Goal: Check status: Check status

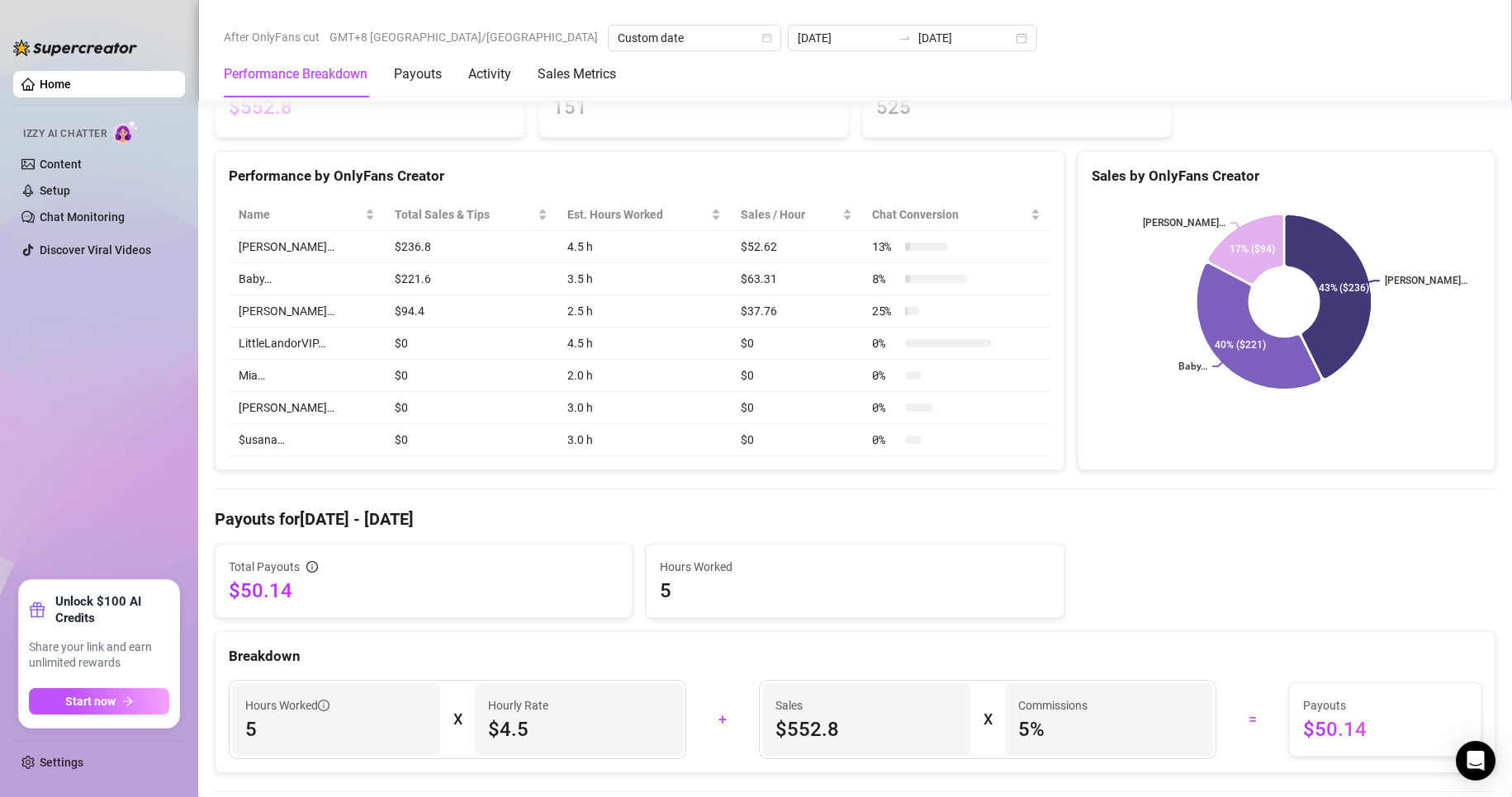
scroll to position [144, 0]
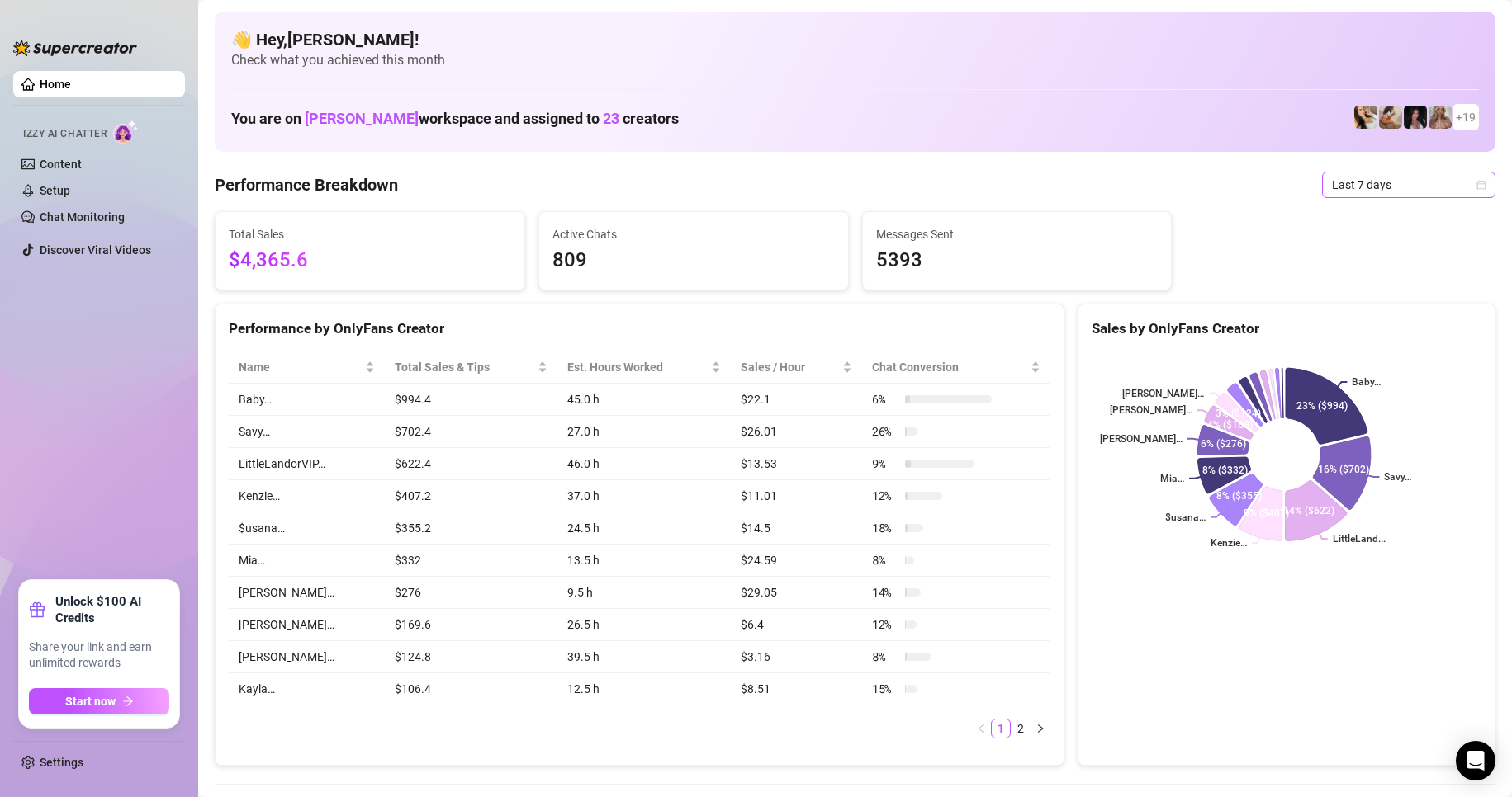
click at [1341, 183] on span "Last 7 days" at bounding box center [1408, 185] width 154 height 25
click at [1368, 326] on div "Custom date" at bounding box center [1394, 323] width 147 height 18
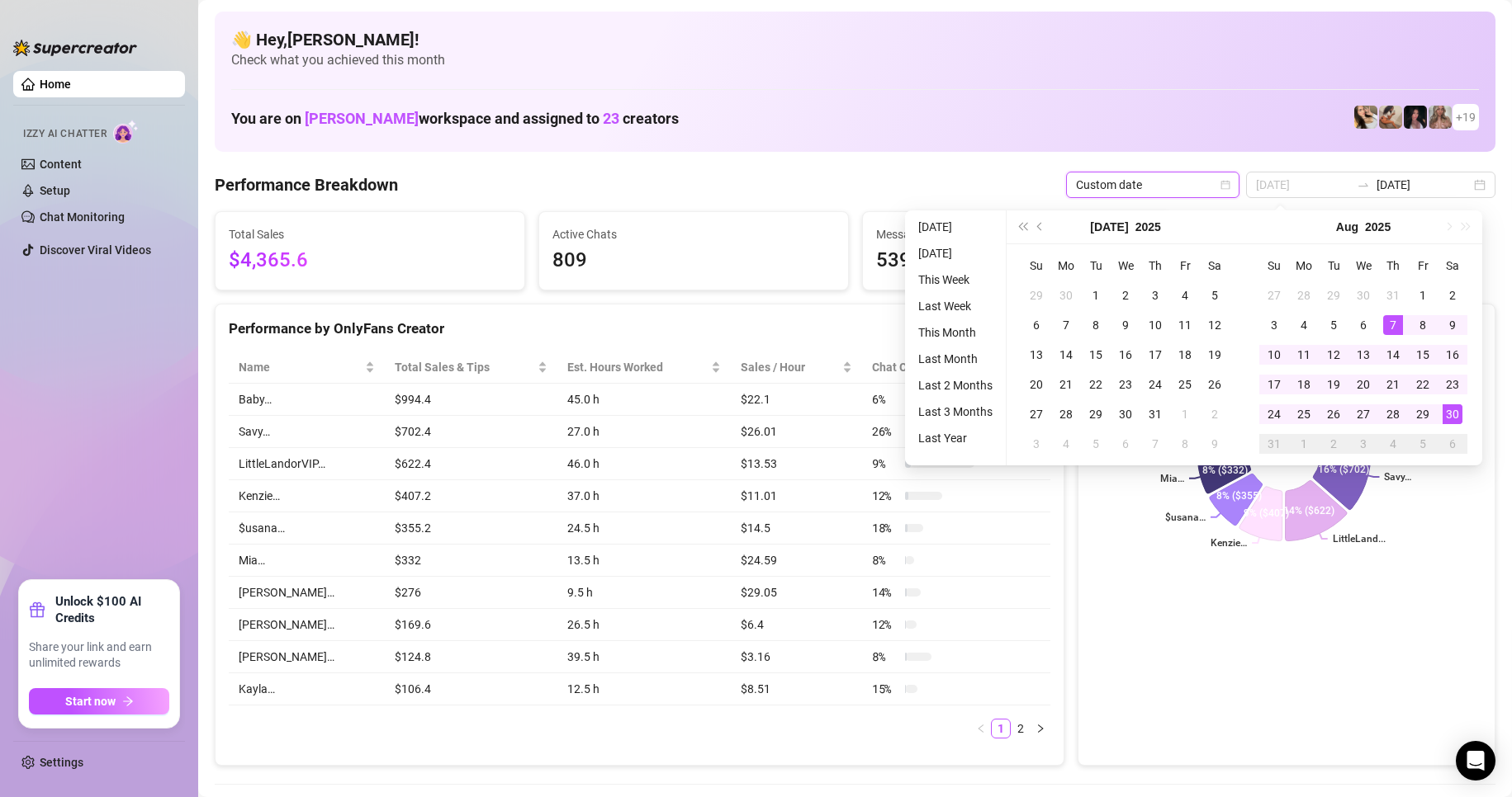
type input "[DATE]"
click at [1444, 412] on div "30" at bounding box center [1452, 414] width 20 height 20
click at [1445, 412] on div "30" at bounding box center [1452, 414] width 20 height 20
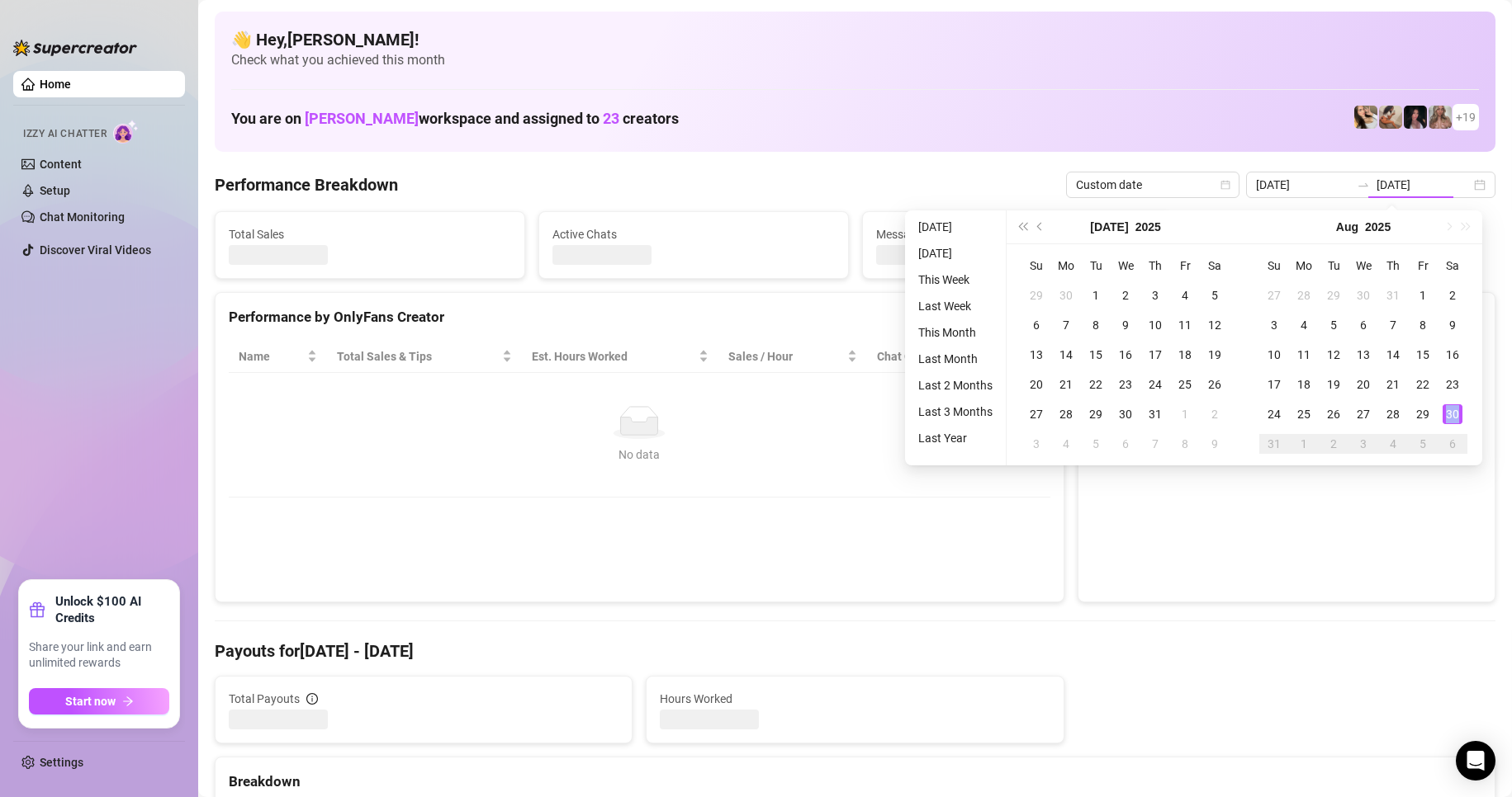
type input "[DATE]"
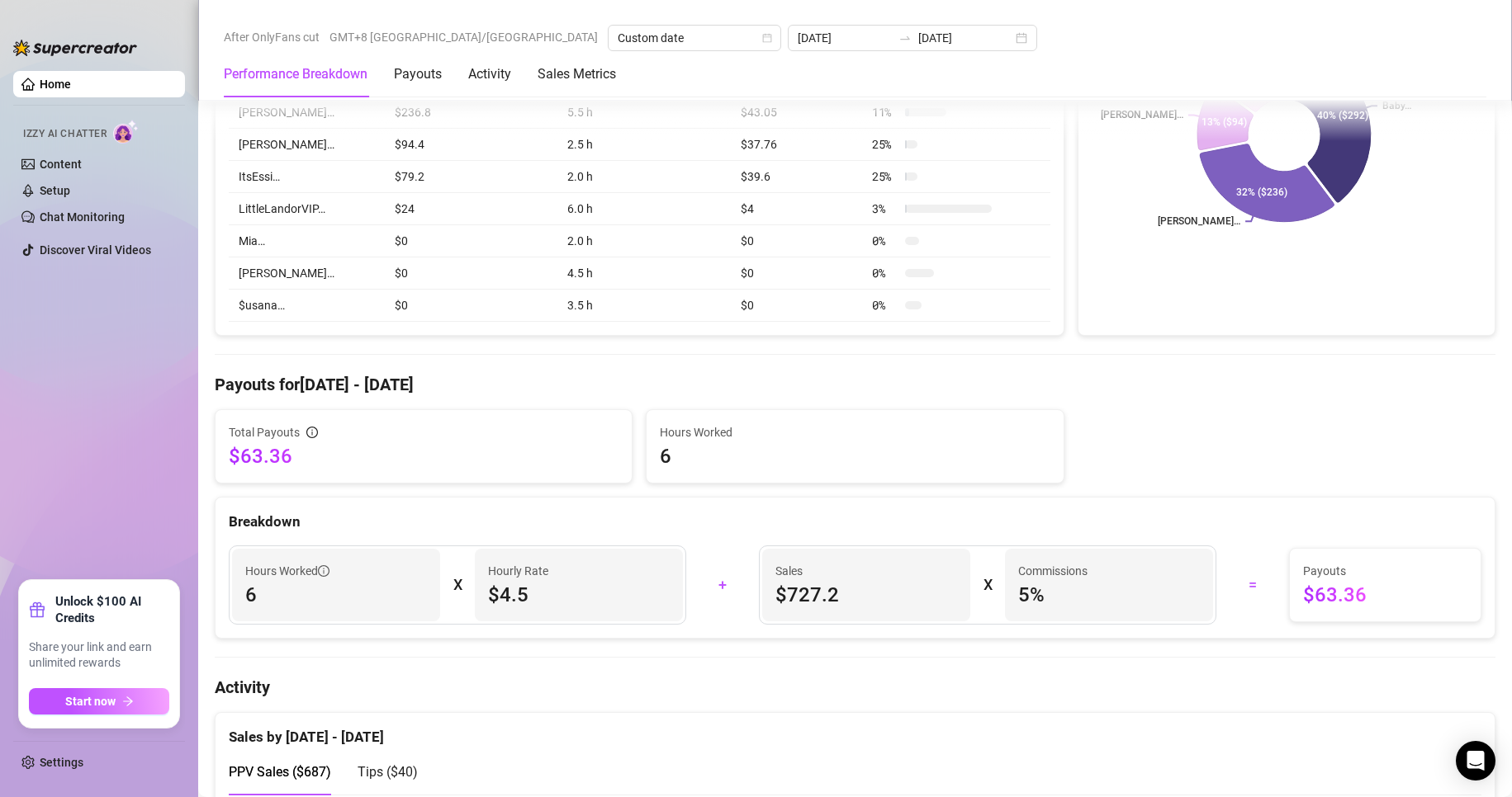
scroll to position [83, 0]
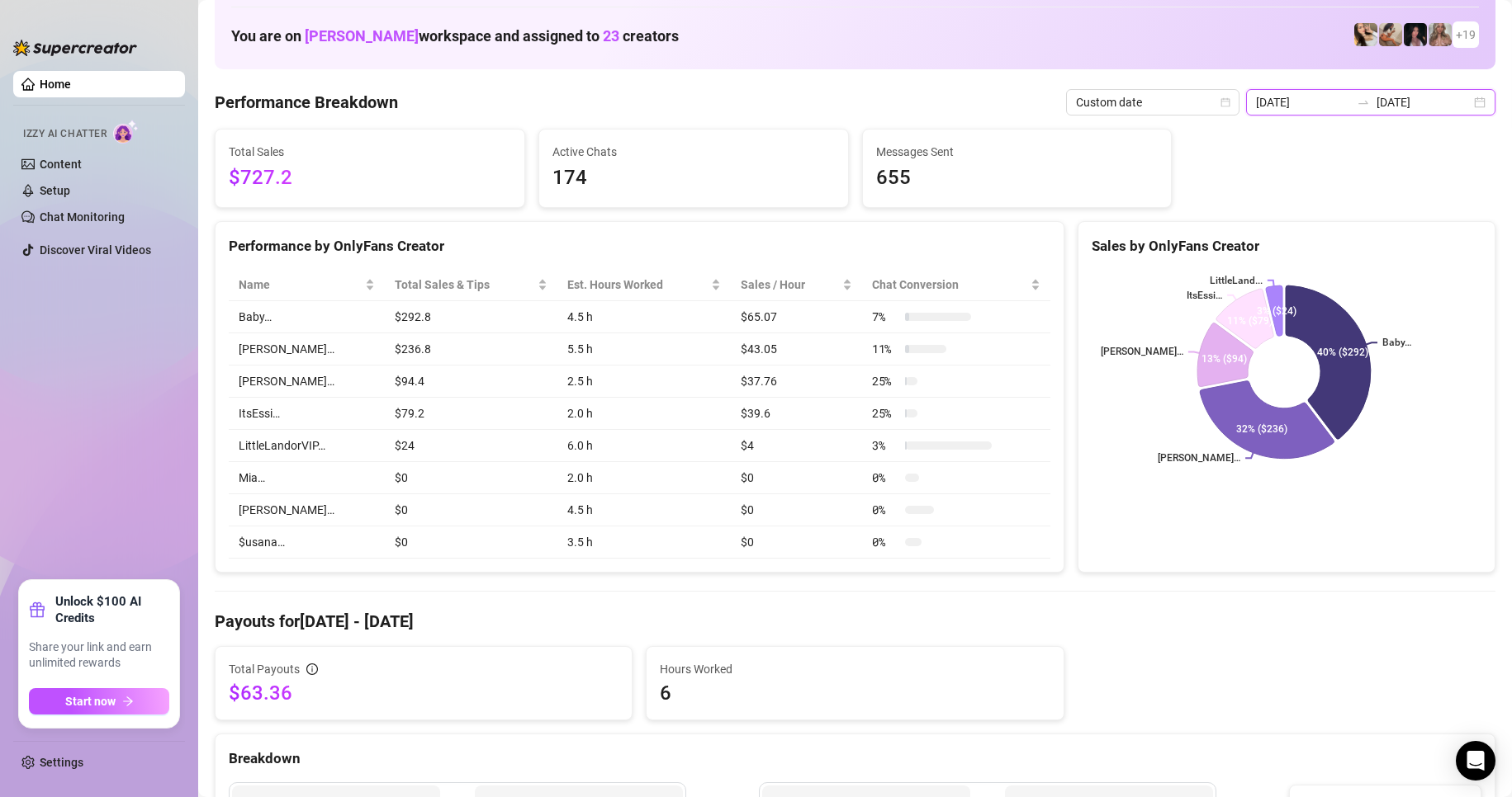
click at [1377, 105] on input "[DATE]" at bounding box center [1423, 102] width 94 height 18
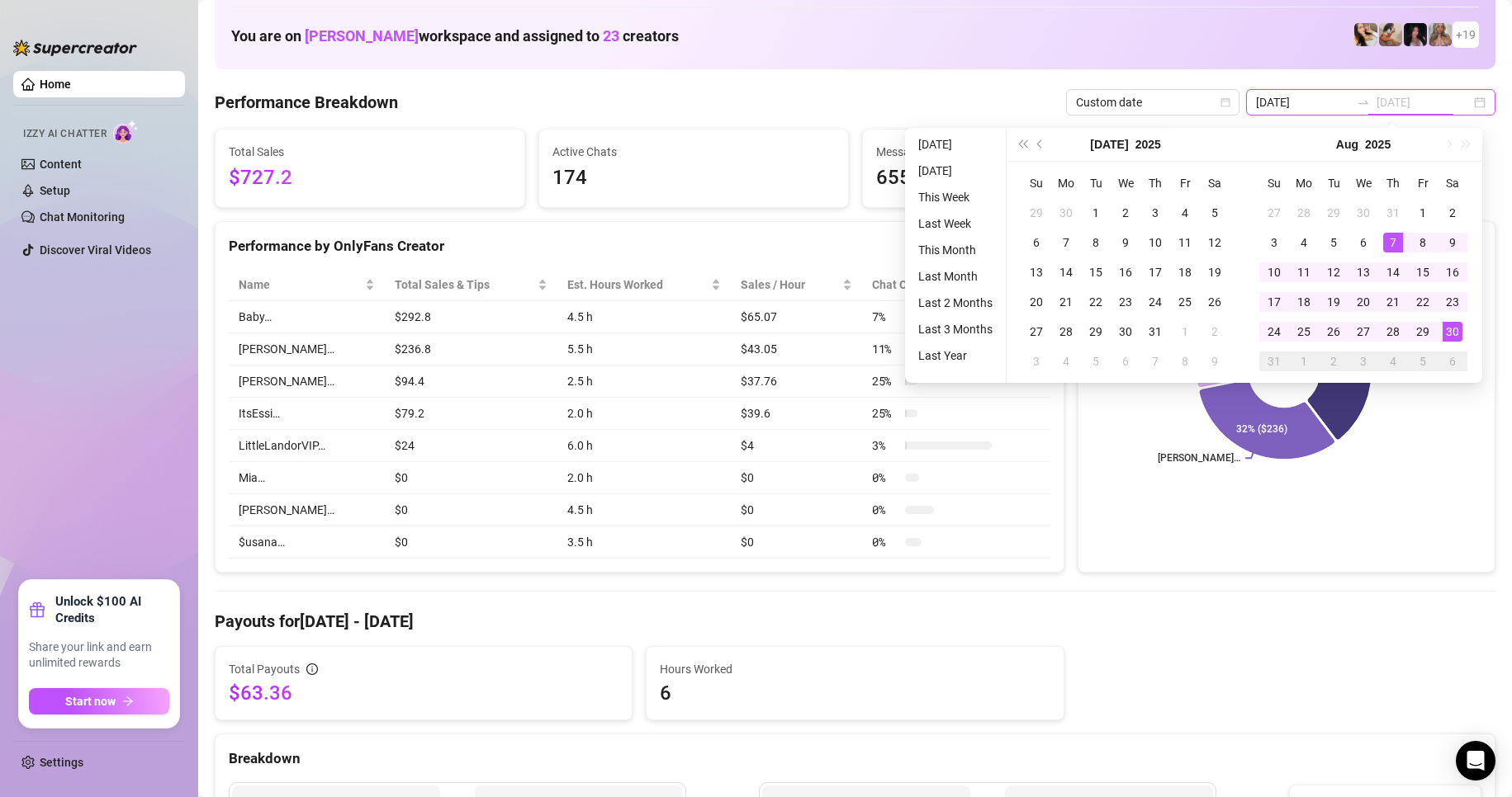
type input "[DATE]"
click at [1444, 331] on div "30" at bounding box center [1452, 332] width 20 height 20
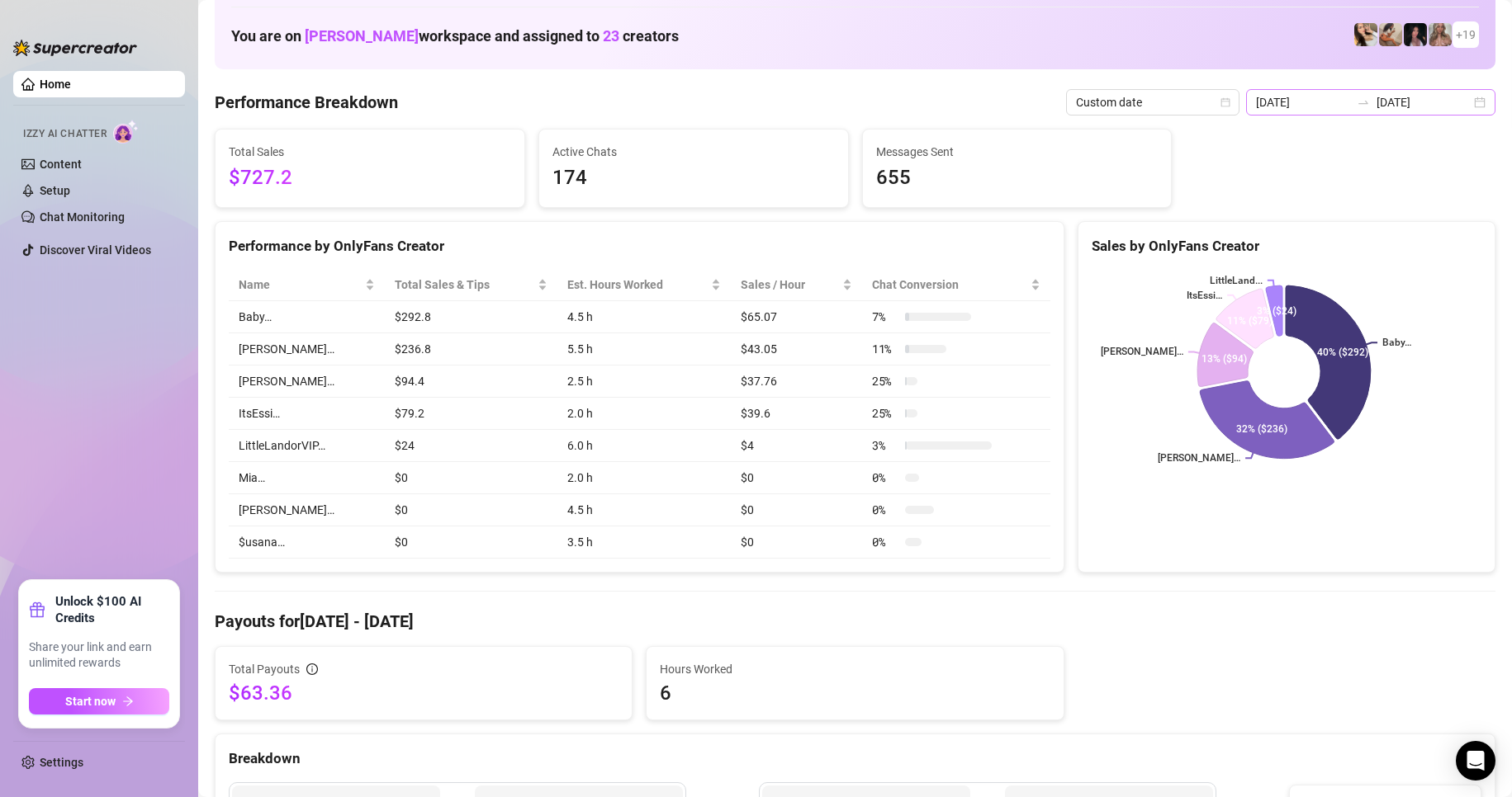
click at [1348, 109] on div "[DATE] [DATE]" at bounding box center [1371, 103] width 249 height 26
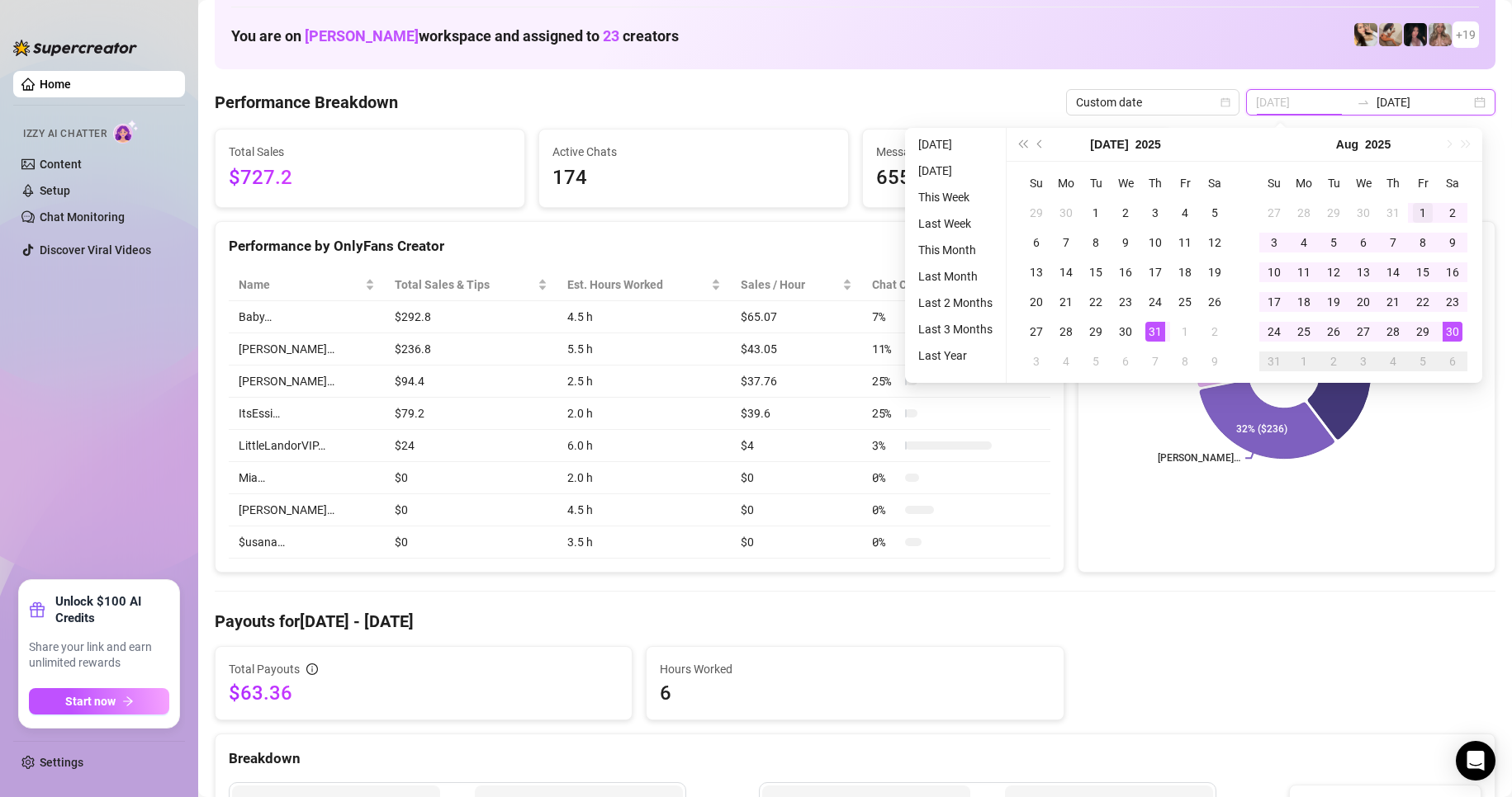
type input "[DATE]"
click at [1423, 215] on div "1" at bounding box center [1422, 212] width 20 height 20
type input "[DATE]"
click at [1457, 327] on div "30" at bounding box center [1452, 332] width 20 height 20
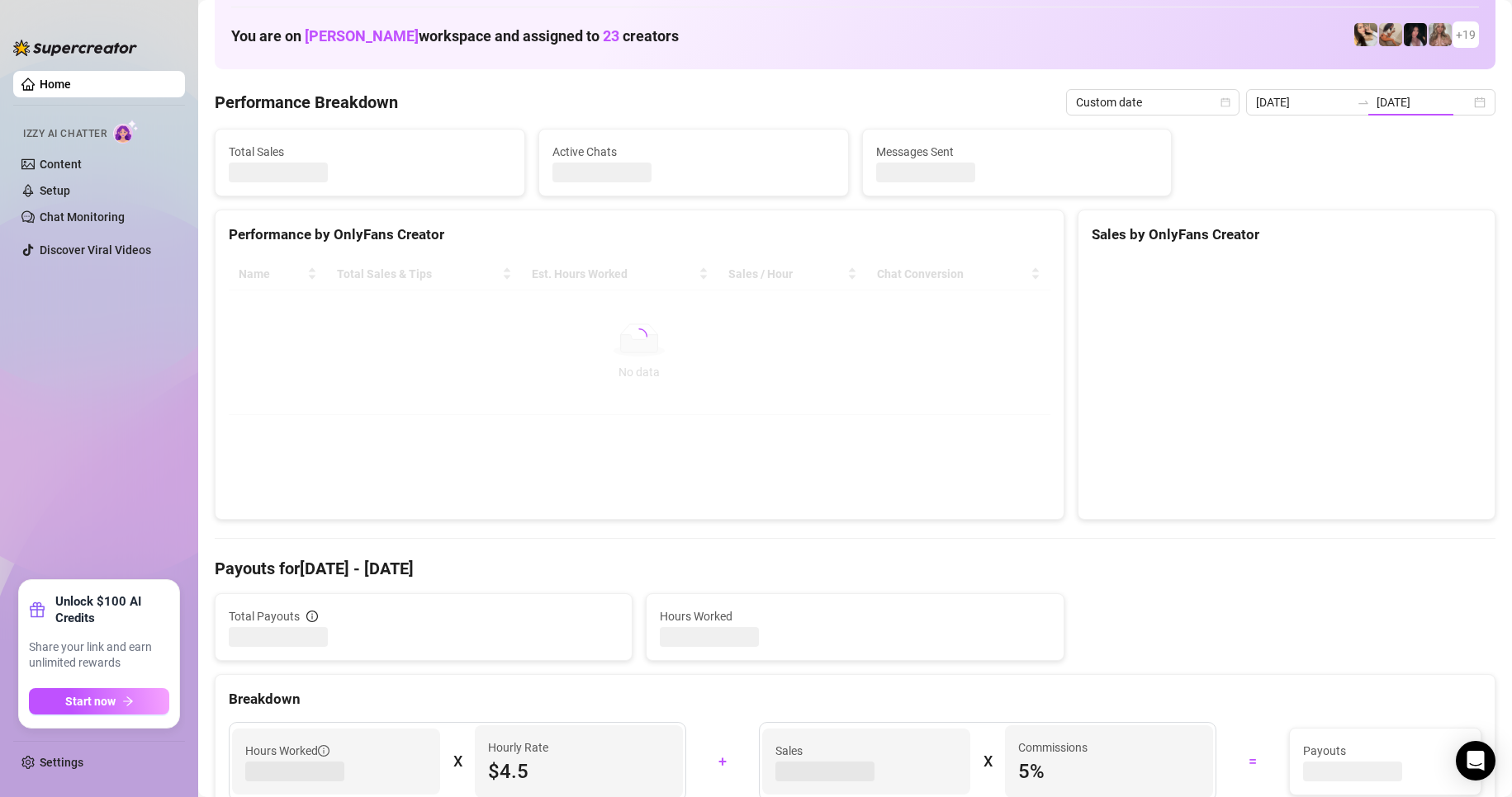
type input "[DATE]"
